Goal: Task Accomplishment & Management: Manage account settings

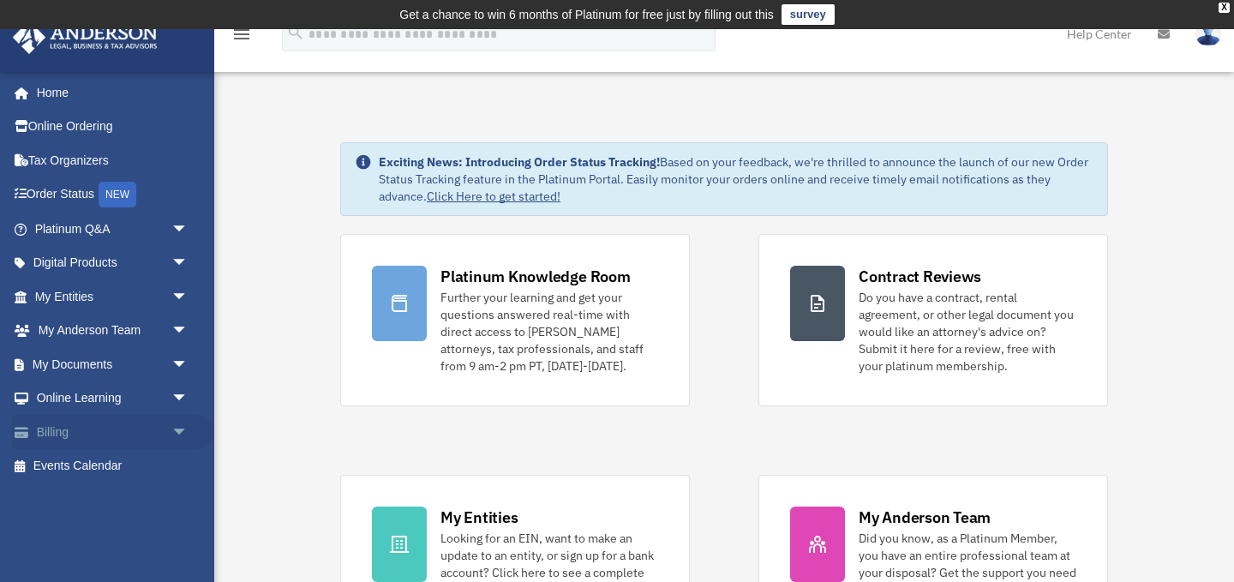
click at [184, 428] on span "arrow_drop_down" at bounding box center [188, 432] width 34 height 35
click at [135, 465] on link "$ Open Invoices" at bounding box center [119, 466] width 190 height 35
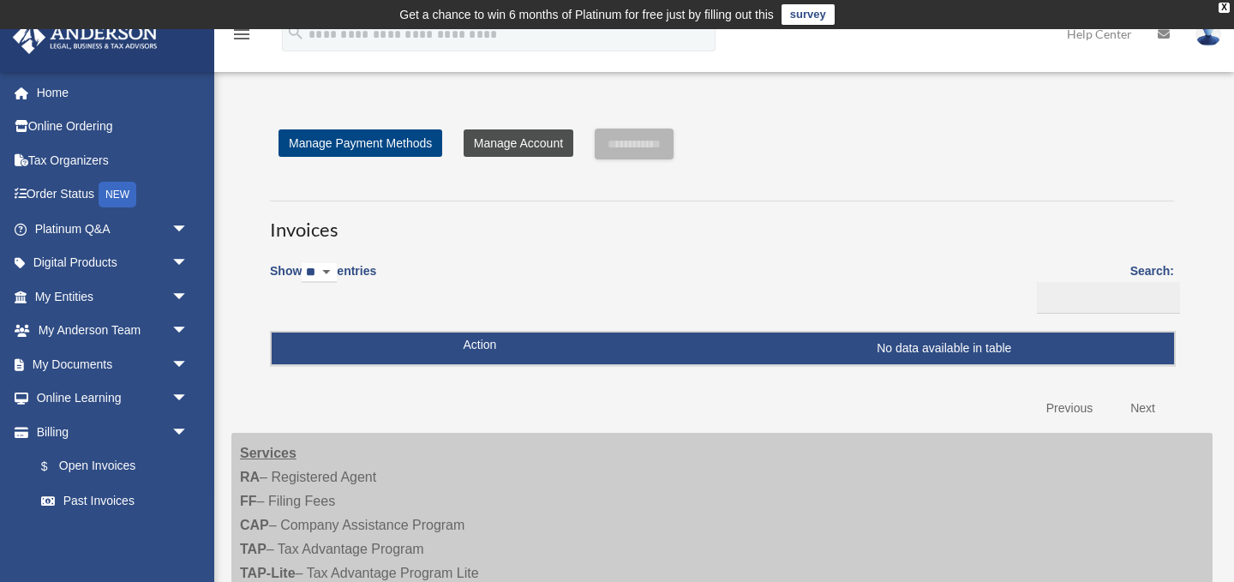
click at [547, 143] on link "Manage Account" at bounding box center [519, 142] width 110 height 27
click at [526, 146] on link "Manage Account" at bounding box center [519, 142] width 110 height 27
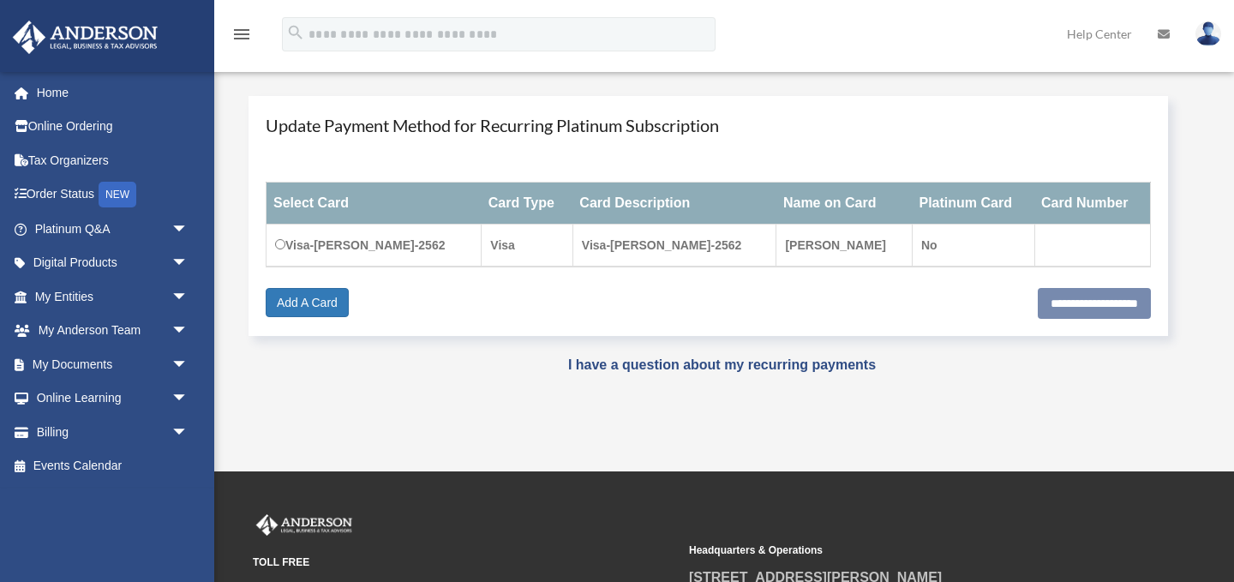
scroll to position [213, 0]
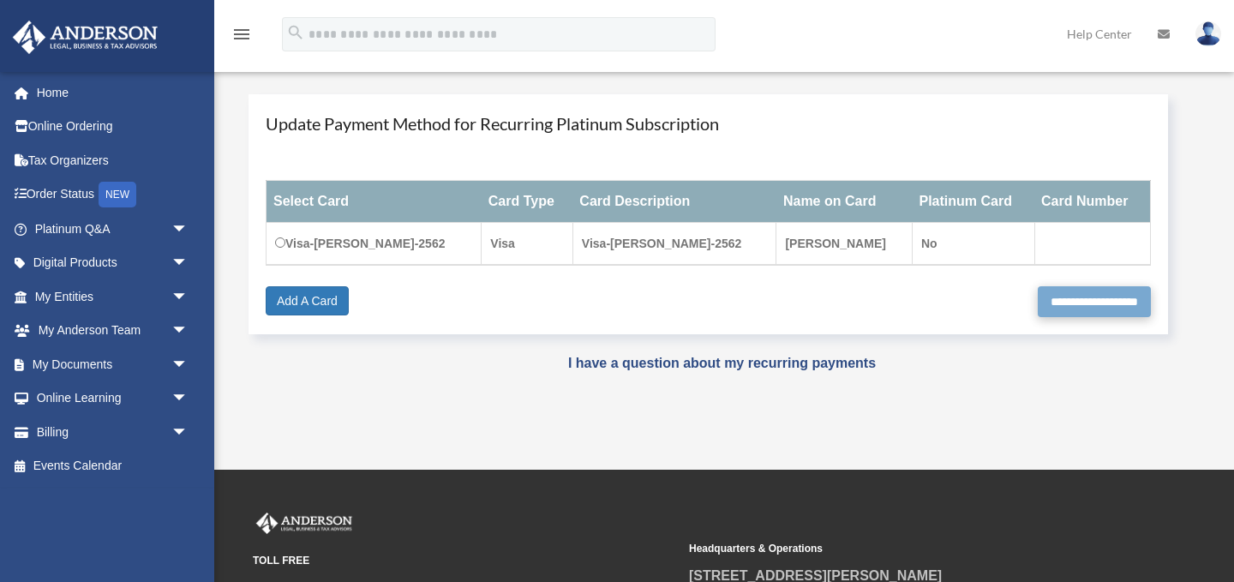
click at [1038, 301] on input "**********" at bounding box center [1094, 301] width 113 height 31
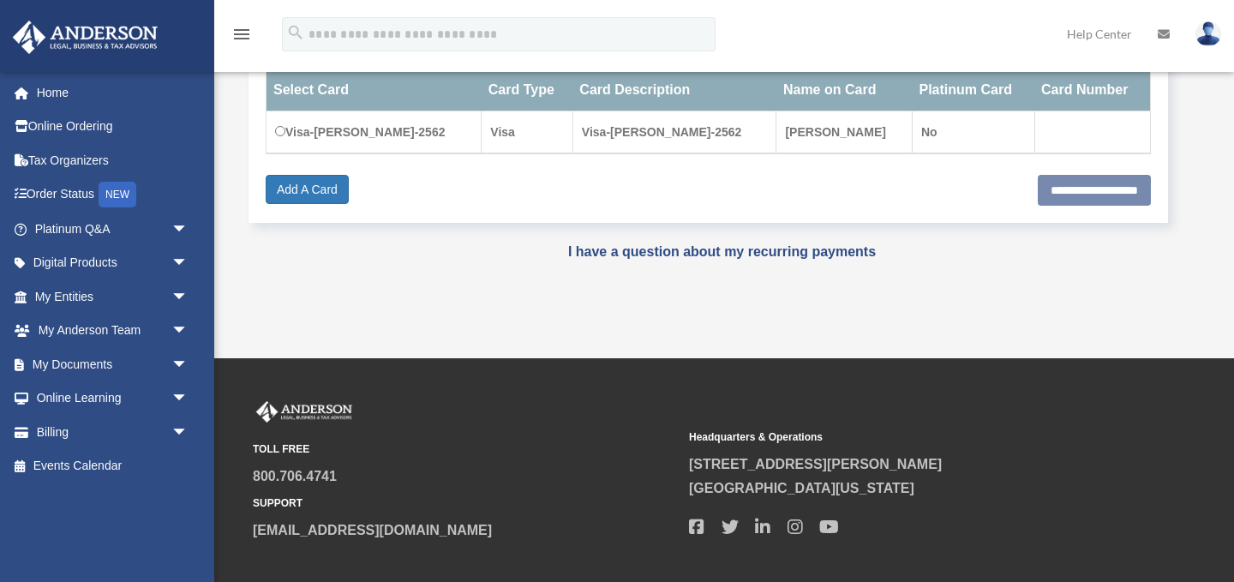
scroll to position [333, 0]
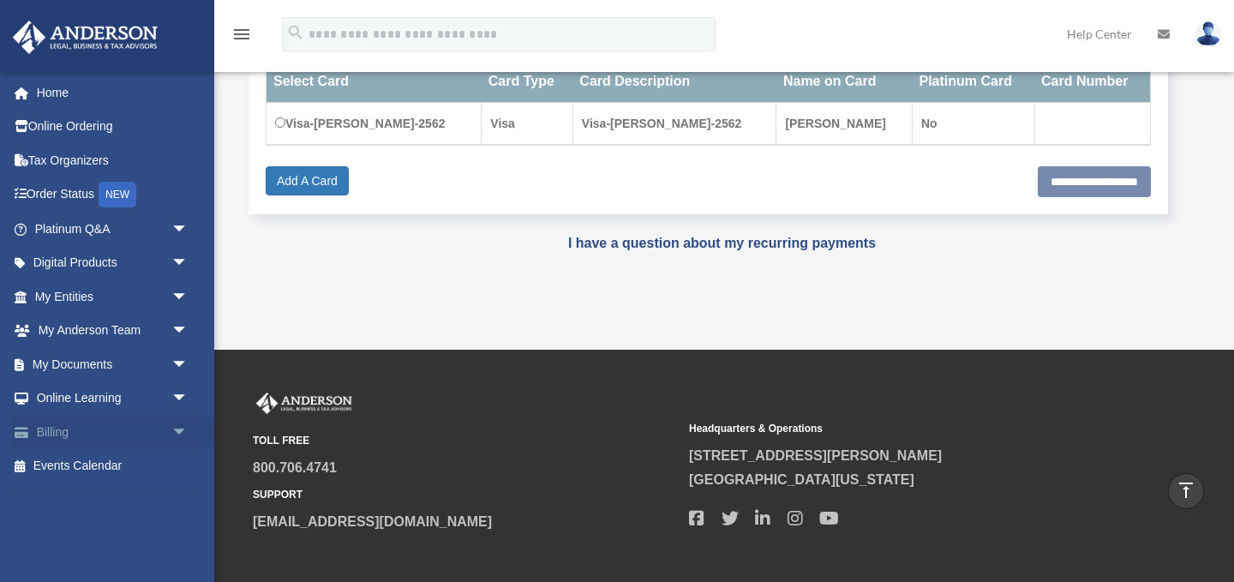
click at [177, 429] on span "arrow_drop_down" at bounding box center [188, 432] width 34 height 35
click at [127, 498] on link "Past Invoices" at bounding box center [119, 500] width 190 height 34
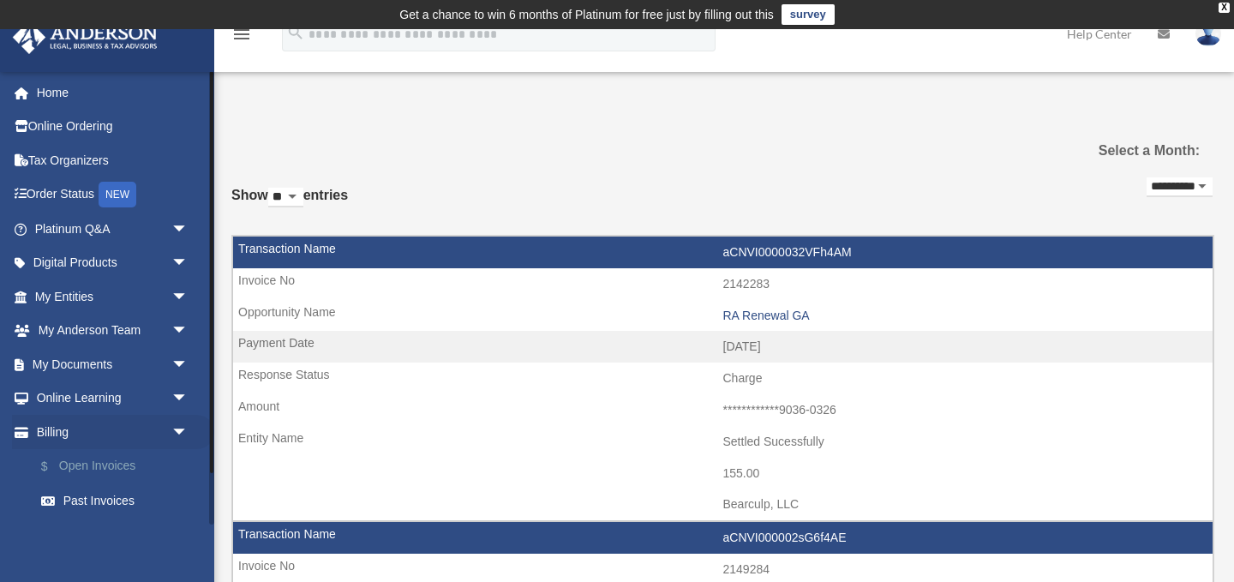
click at [129, 462] on link "$ Open Invoices" at bounding box center [119, 466] width 190 height 35
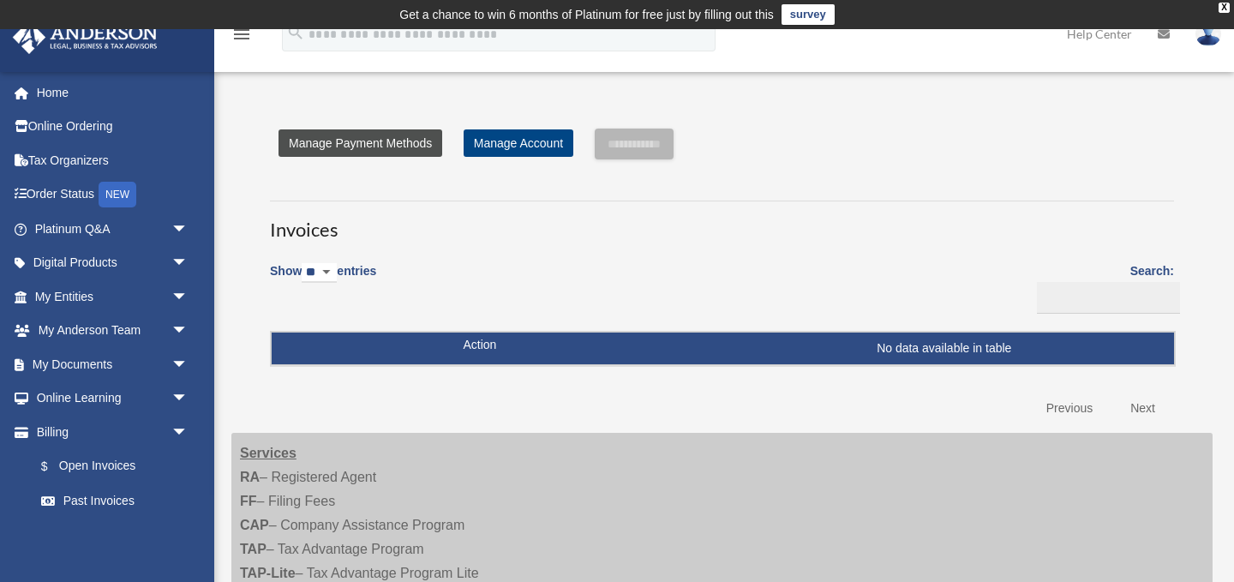
click at [399, 139] on link "Manage Payment Methods" at bounding box center [361, 142] width 164 height 27
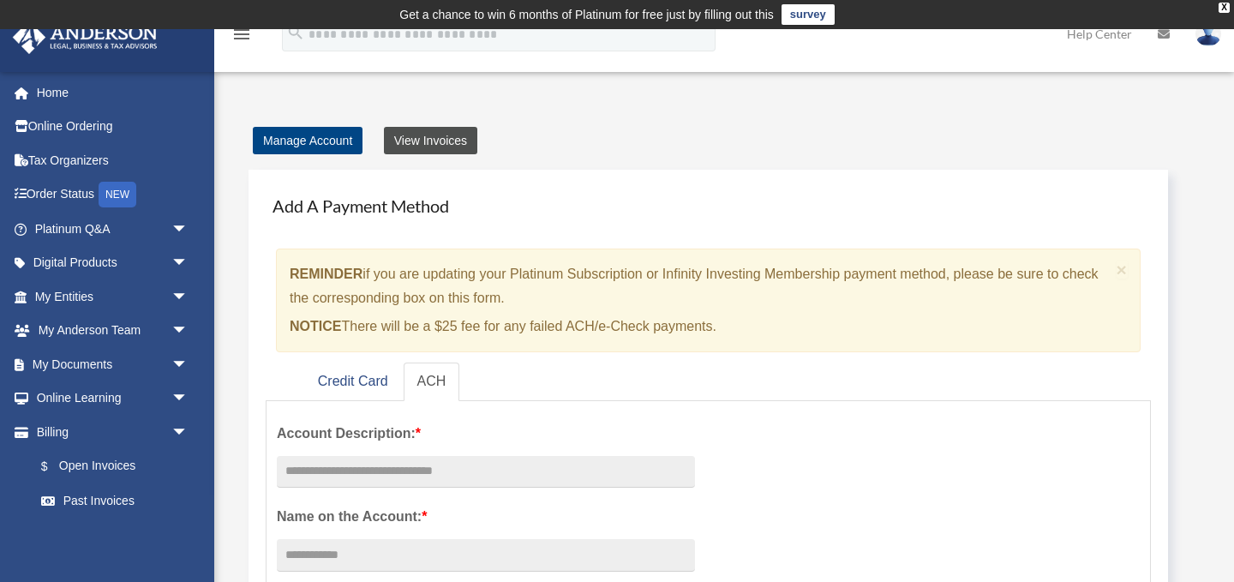
click at [433, 141] on link "View Invoices" at bounding box center [430, 140] width 93 height 27
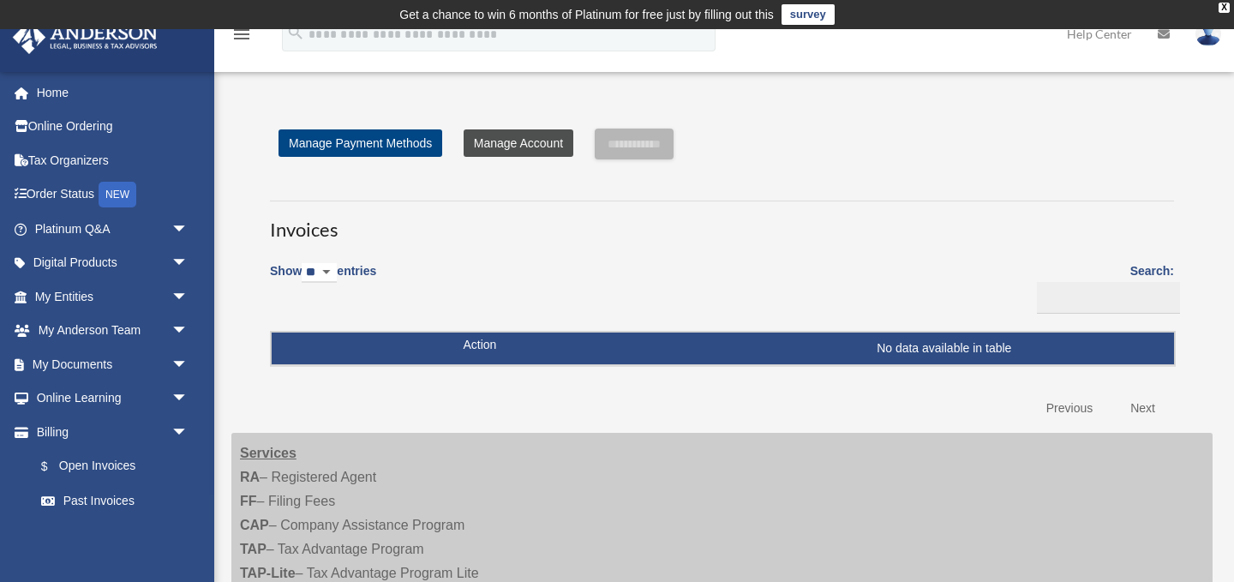
click at [509, 147] on link "Manage Account" at bounding box center [519, 142] width 110 height 27
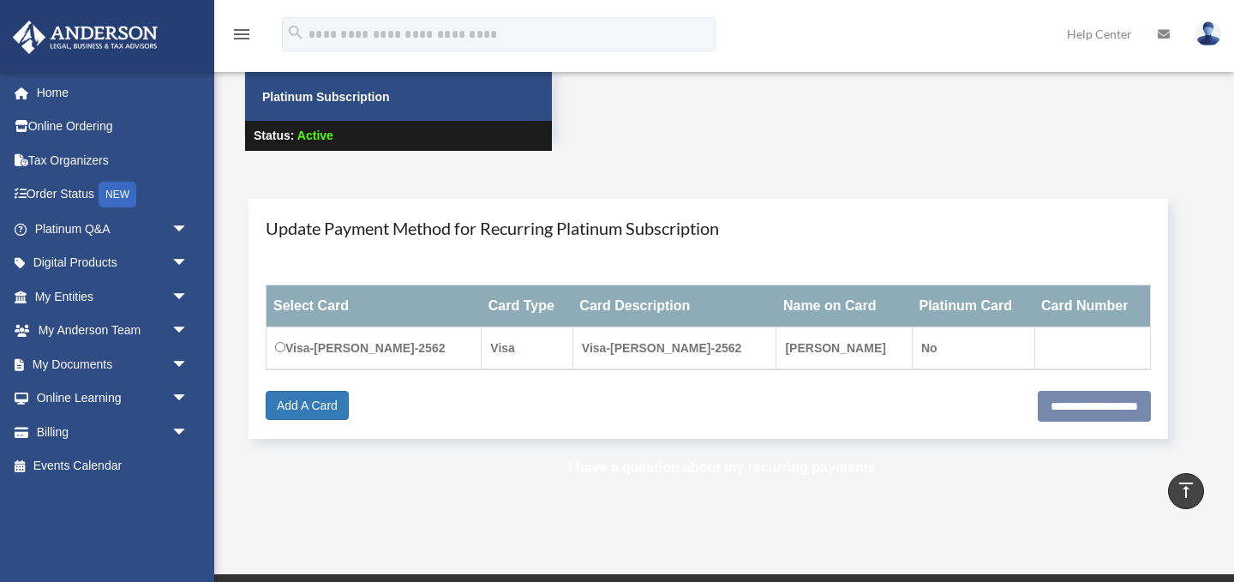
scroll to position [105, 0]
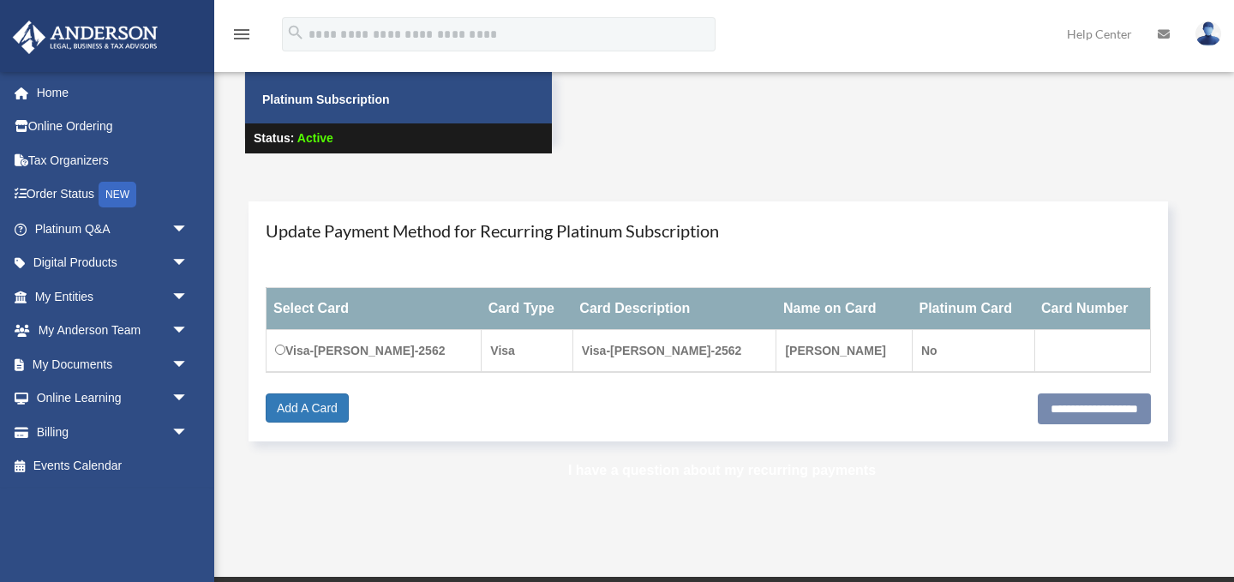
click at [704, 471] on link "I have a question about my recurring payments" at bounding box center [722, 470] width 308 height 15
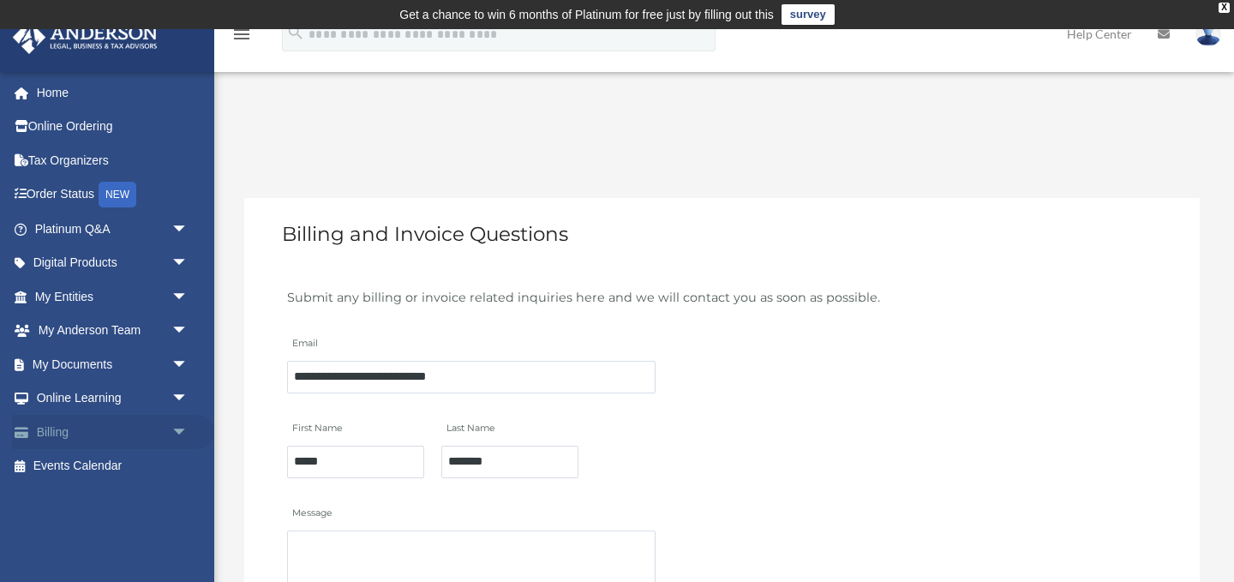
click at [179, 430] on span "arrow_drop_down" at bounding box center [188, 432] width 34 height 35
click at [1210, 45] on img at bounding box center [1209, 33] width 26 height 25
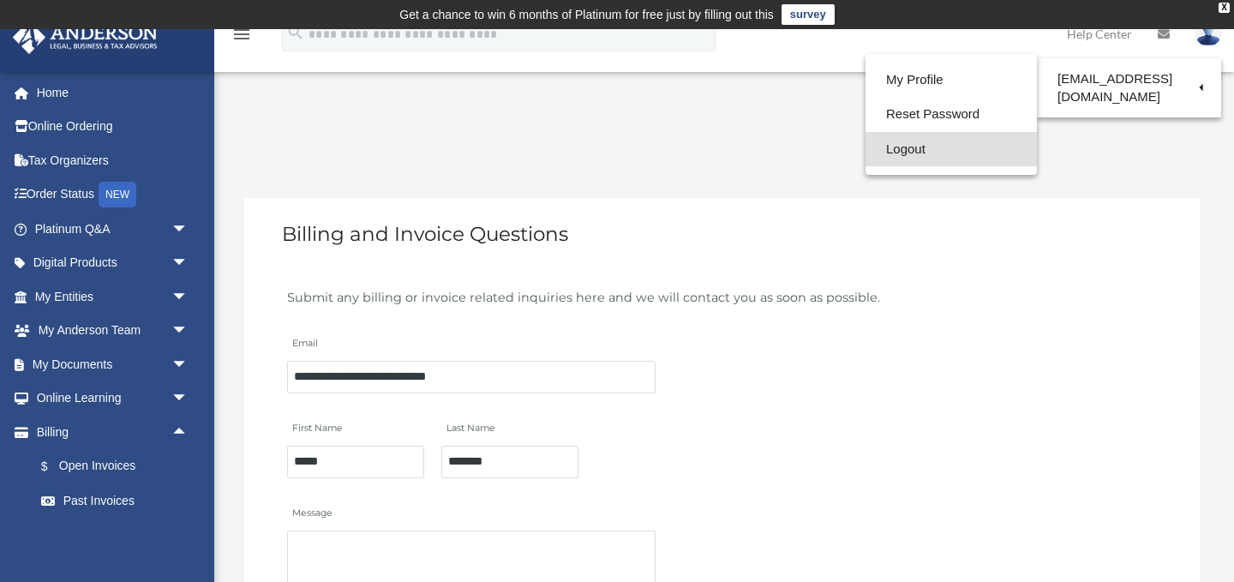
click at [915, 151] on link "Logout" at bounding box center [951, 149] width 171 height 35
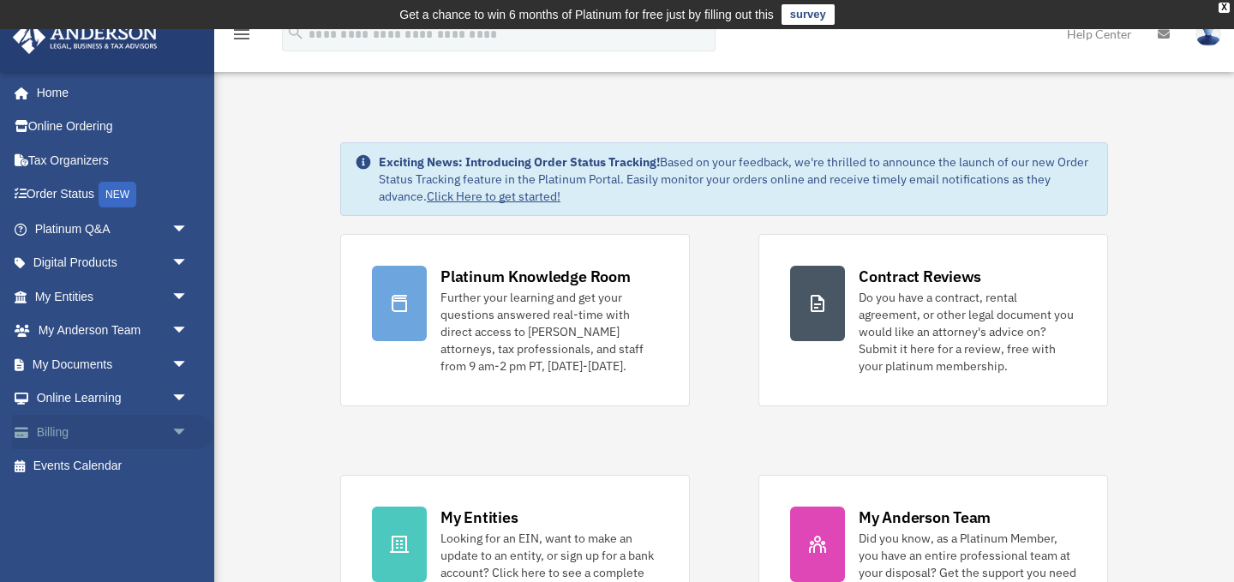
click at [180, 433] on span "arrow_drop_down" at bounding box center [188, 432] width 34 height 35
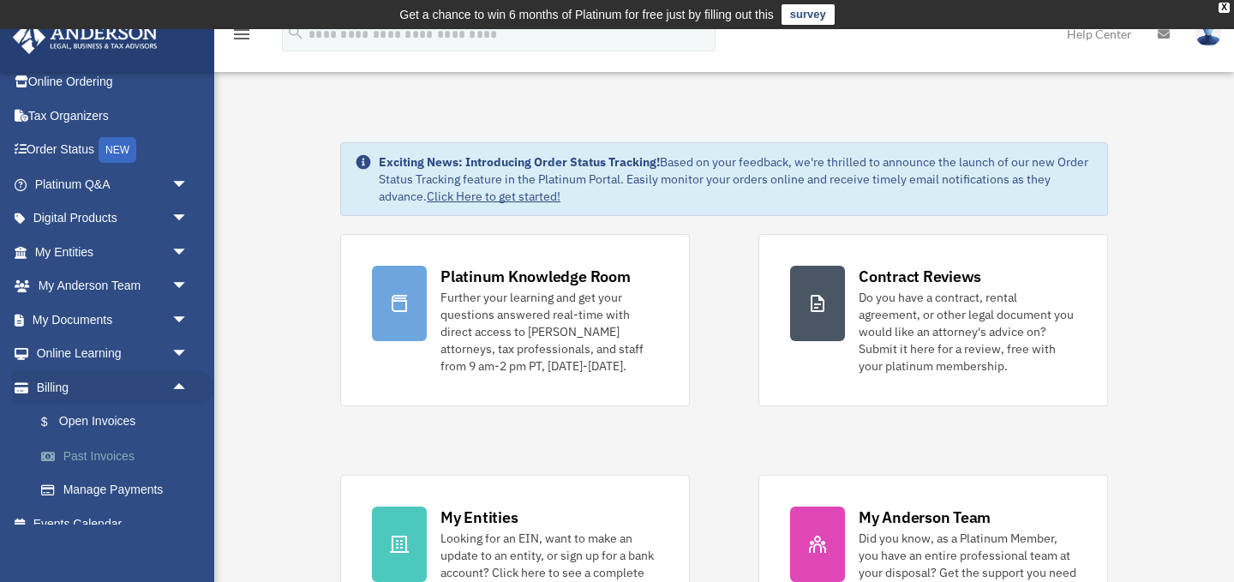
scroll to position [53, 0]
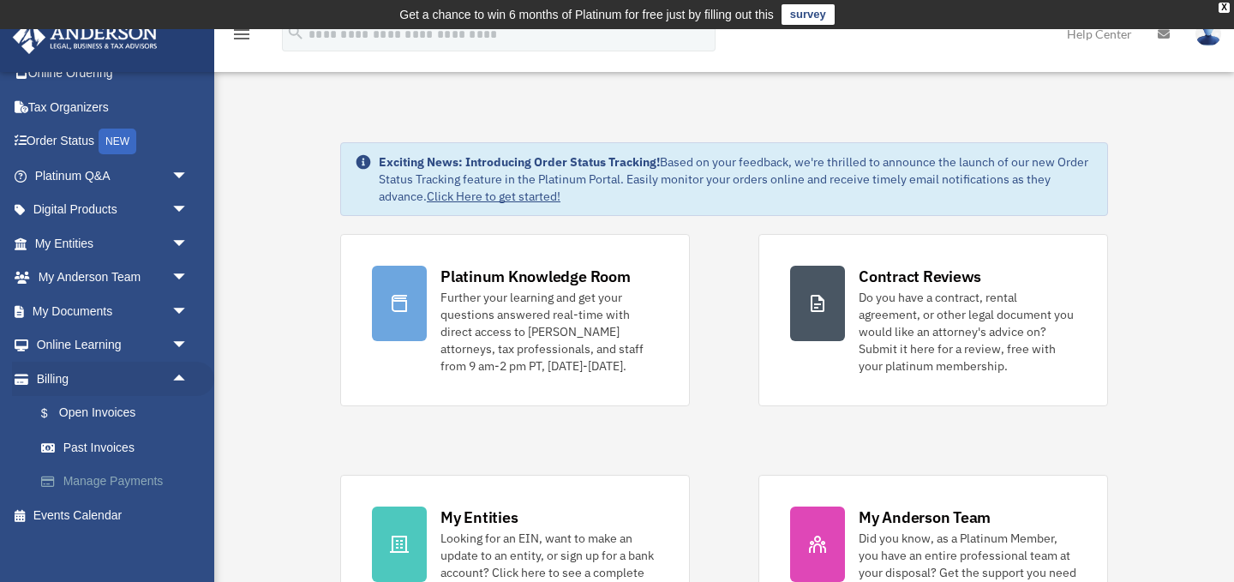
click at [147, 477] on link "Manage Payments" at bounding box center [119, 482] width 190 height 34
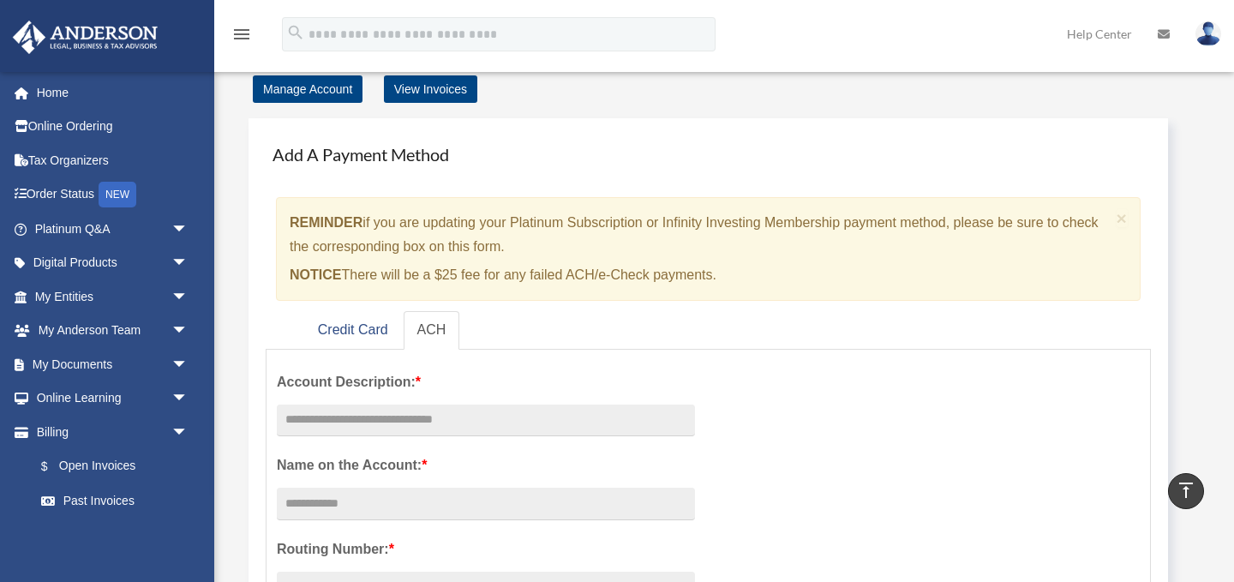
scroll to position [50, 0]
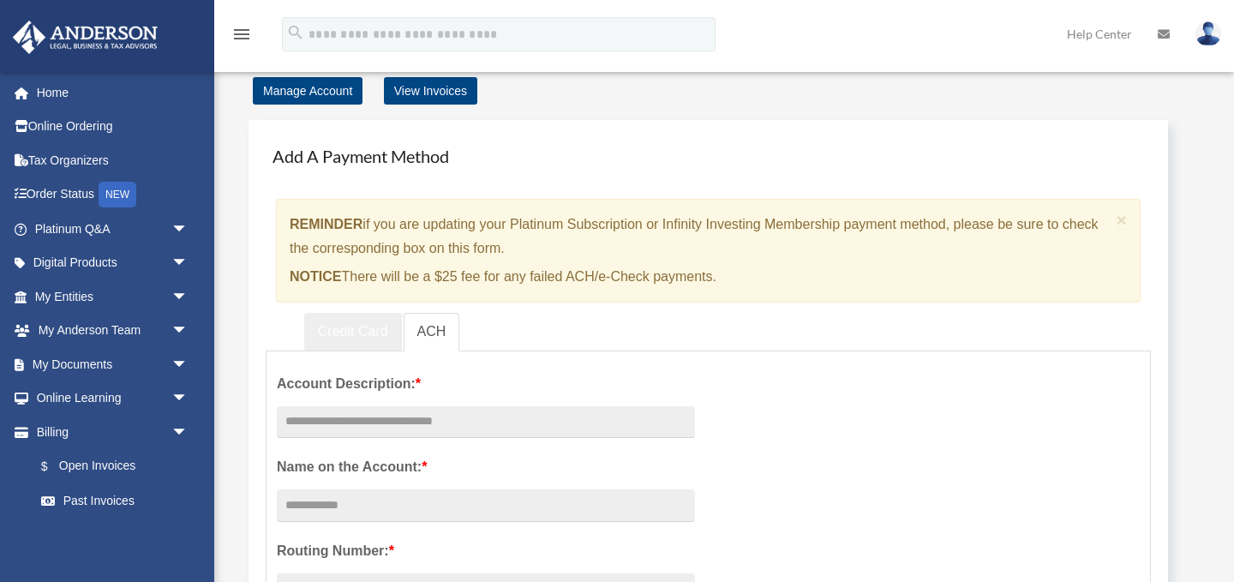
click at [354, 327] on link "Credit Card" at bounding box center [353, 332] width 98 height 39
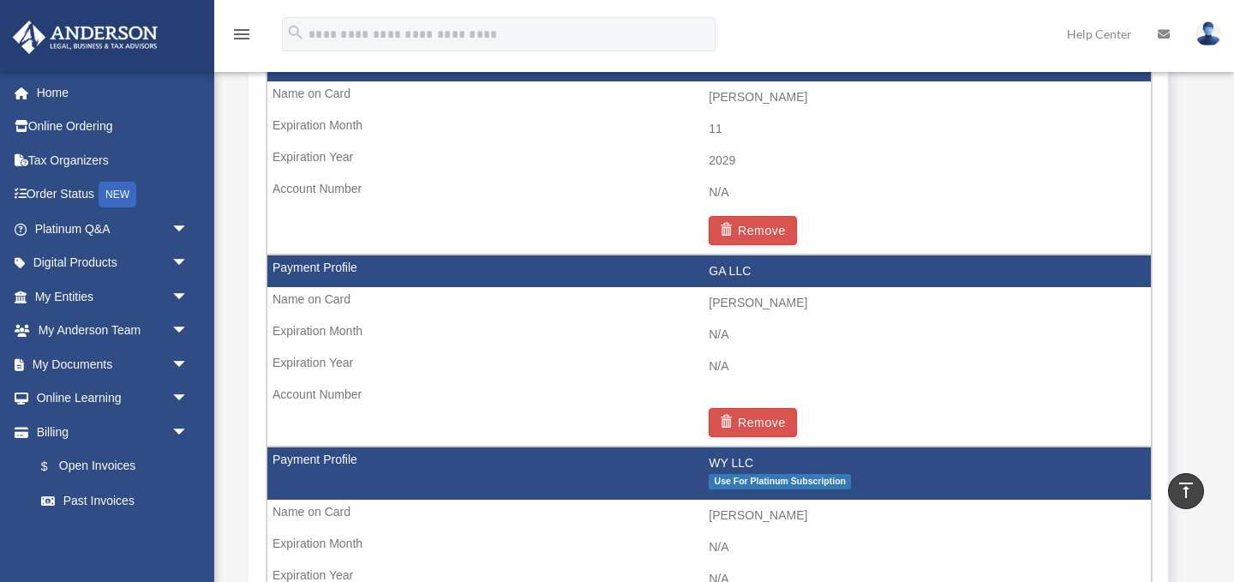
scroll to position [1204, 0]
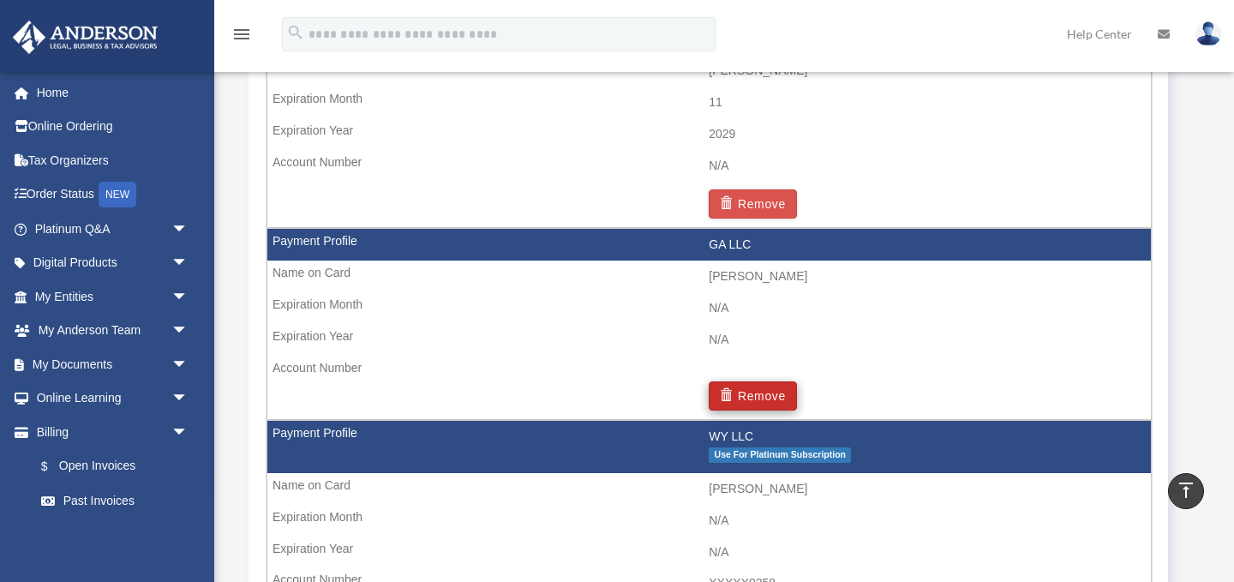
click at [750, 381] on button "Remove" at bounding box center [753, 395] width 88 height 29
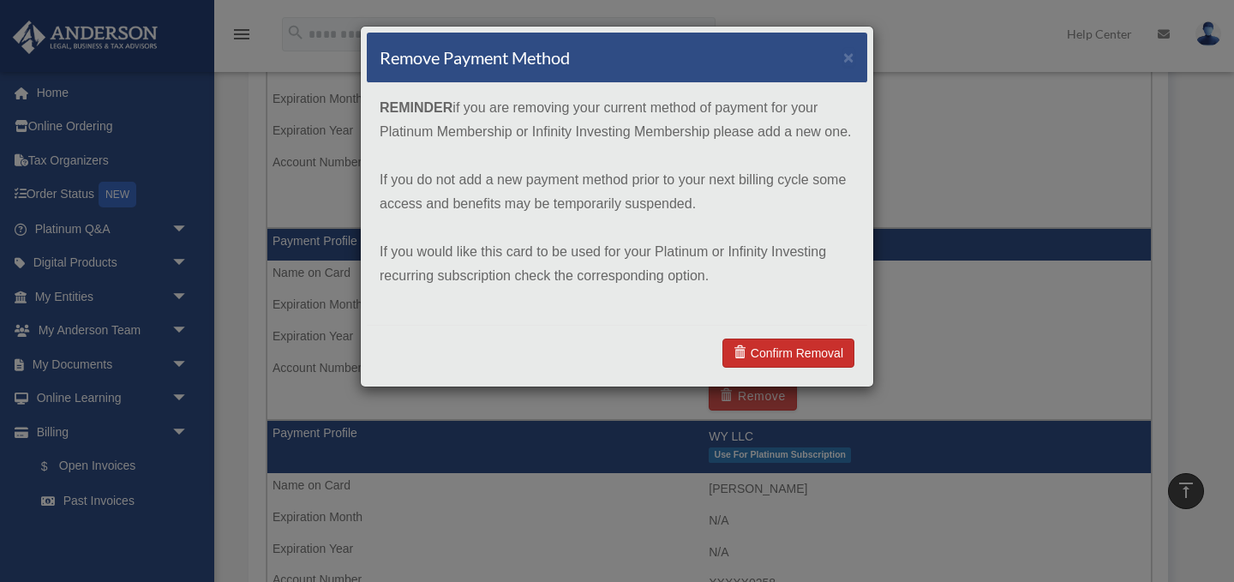
click at [765, 346] on link "Confirm Removal" at bounding box center [789, 353] width 132 height 29
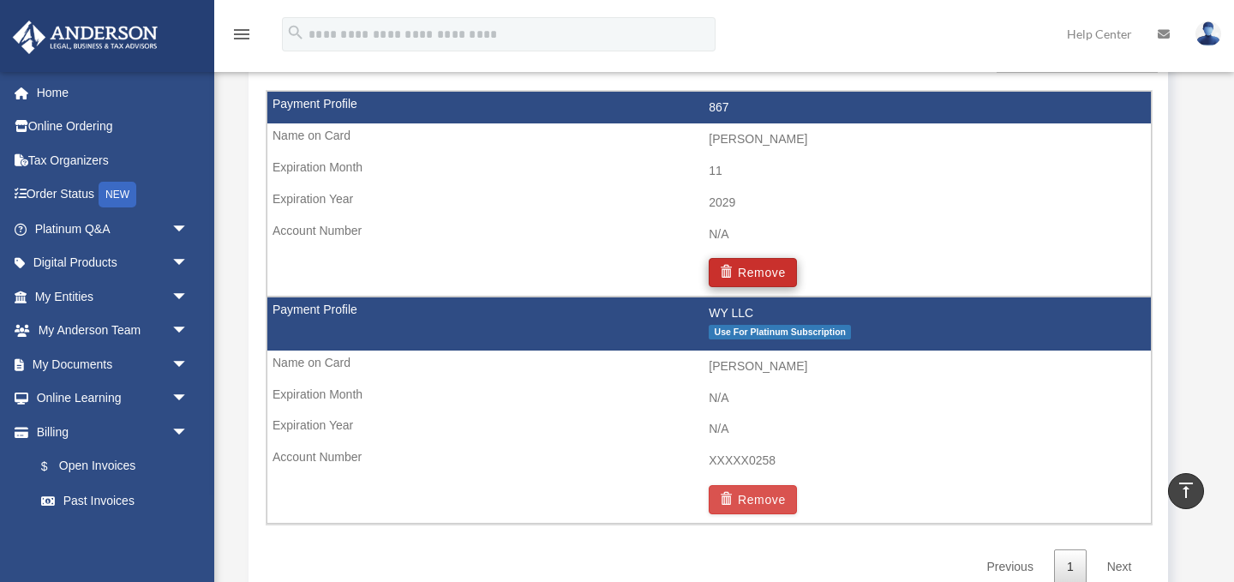
click at [751, 258] on button "Remove" at bounding box center [753, 272] width 88 height 29
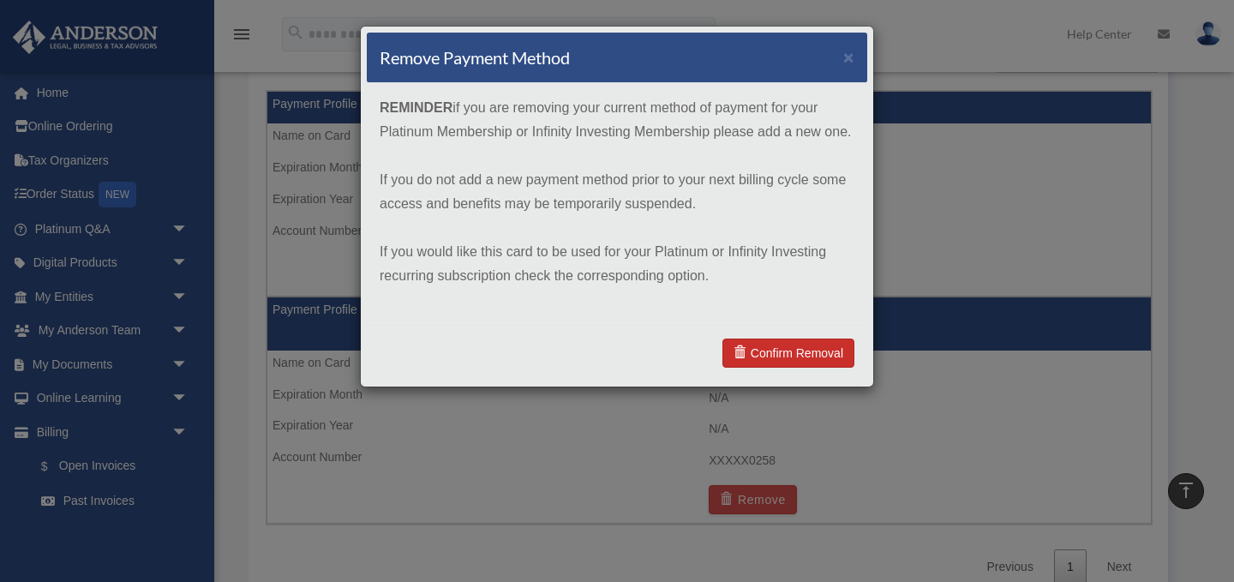
click at [780, 352] on link "Confirm Removal" at bounding box center [789, 353] width 132 height 29
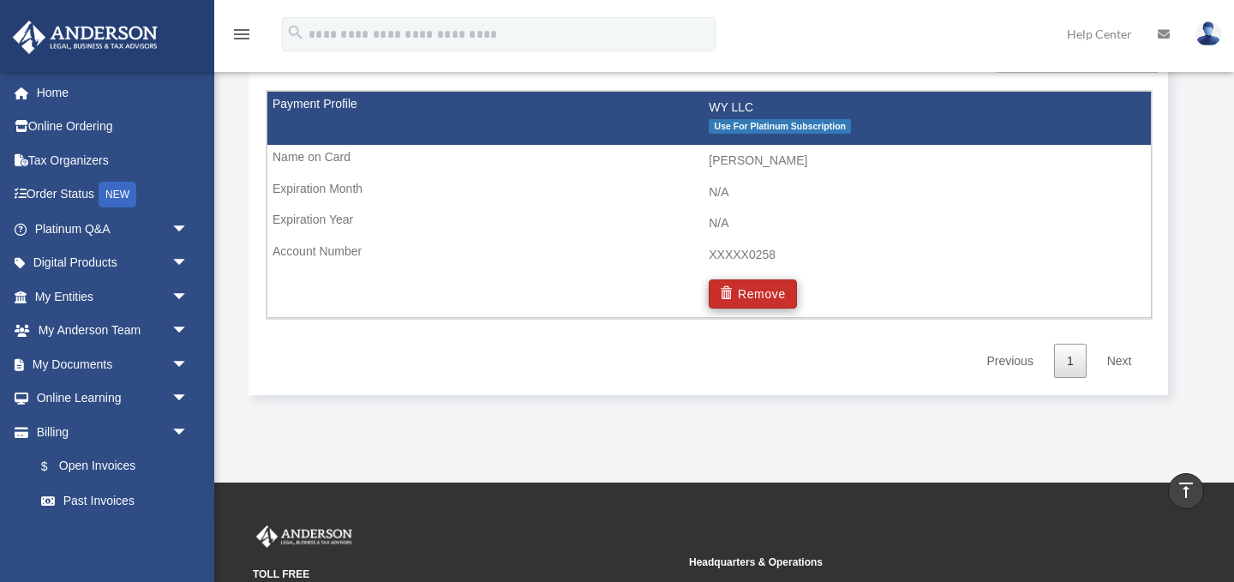
click at [757, 285] on button "Remove" at bounding box center [753, 293] width 88 height 29
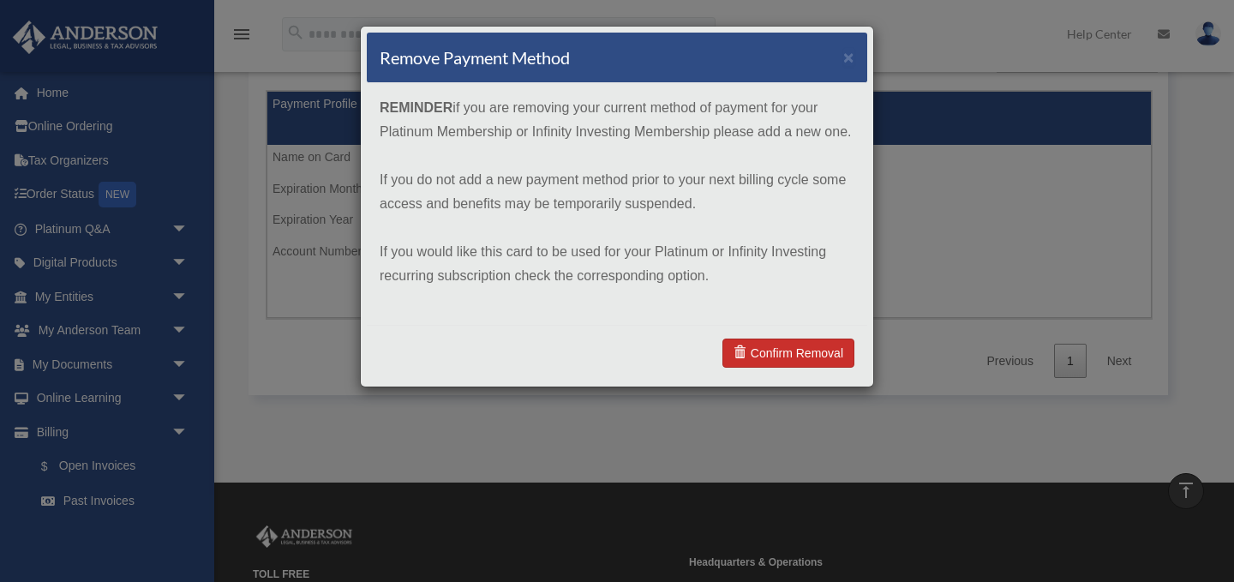
click at [790, 348] on link "Confirm Removal" at bounding box center [789, 353] width 132 height 29
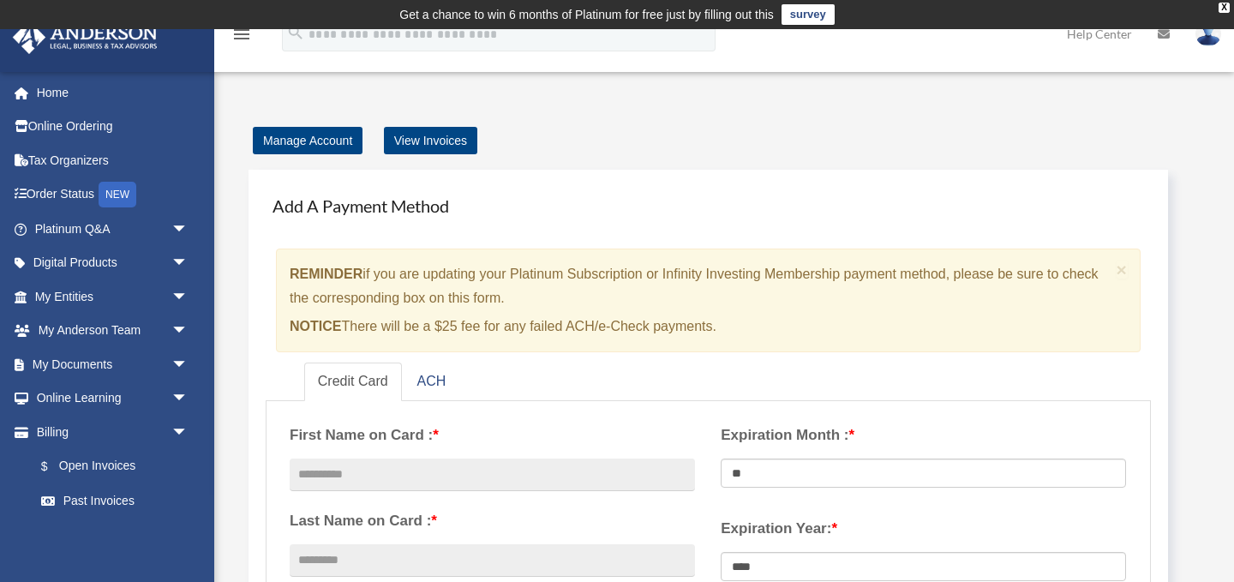
scroll to position [0, 0]
click at [1216, 45] on link at bounding box center [1208, 33] width 51 height 75
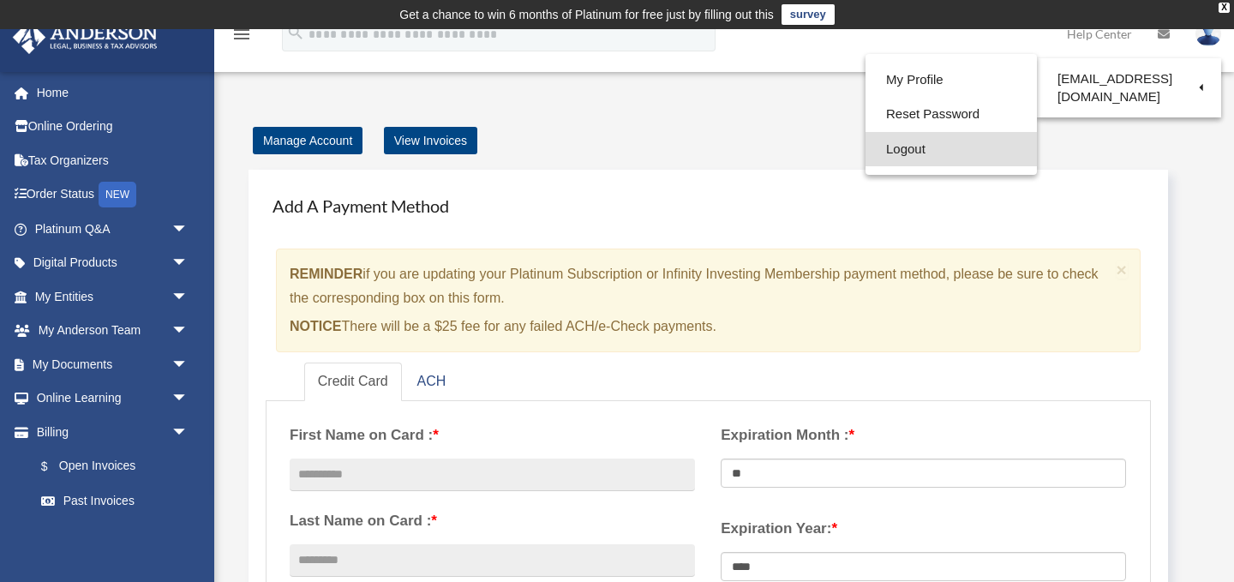
click at [909, 147] on link "Logout" at bounding box center [951, 149] width 171 height 35
